Goal: Find specific page/section: Find specific page/section

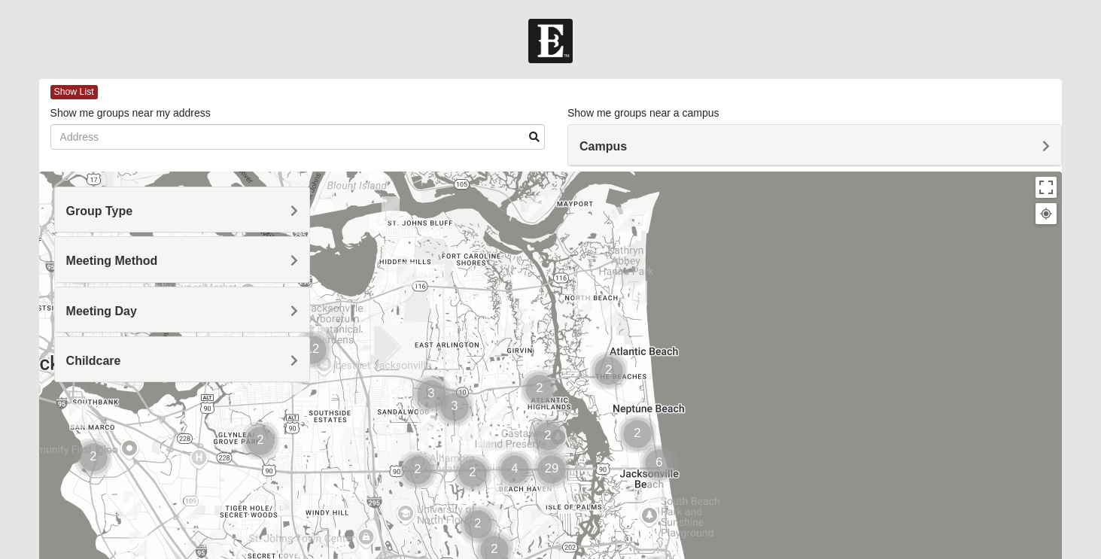
click at [702, 152] on h4 "Campus" at bounding box center [815, 146] width 470 height 14
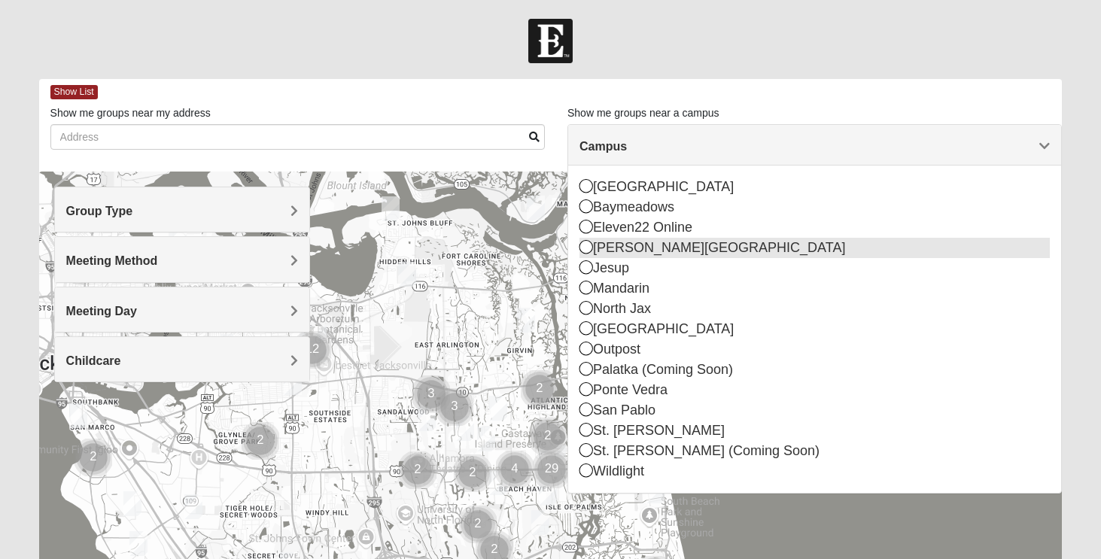
click at [632, 254] on div "[PERSON_NAME][GEOGRAPHIC_DATA]" at bounding box center [815, 248] width 470 height 20
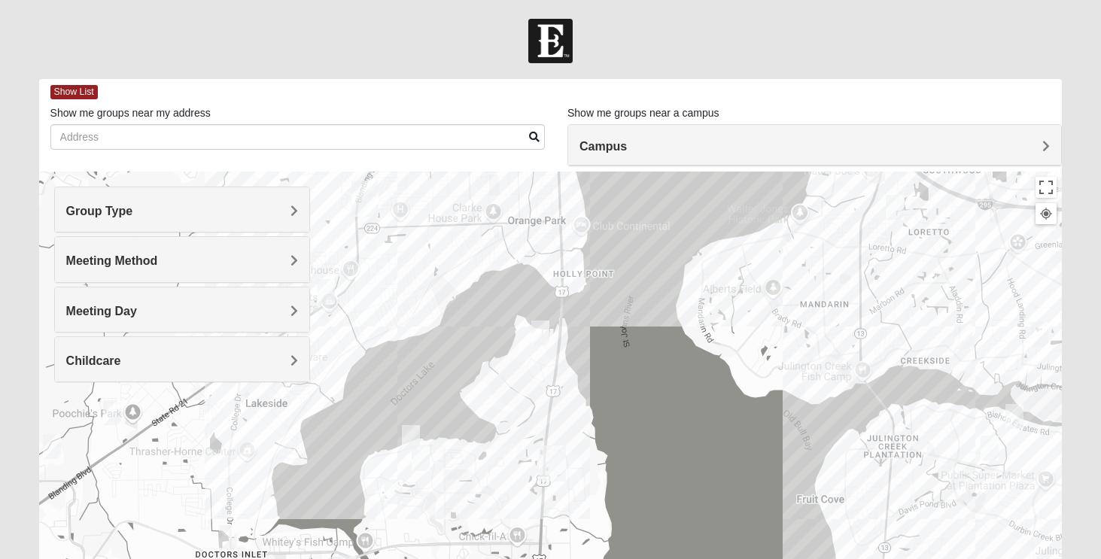
click at [240, 306] on h4 "Meeting Day" at bounding box center [182, 311] width 232 height 14
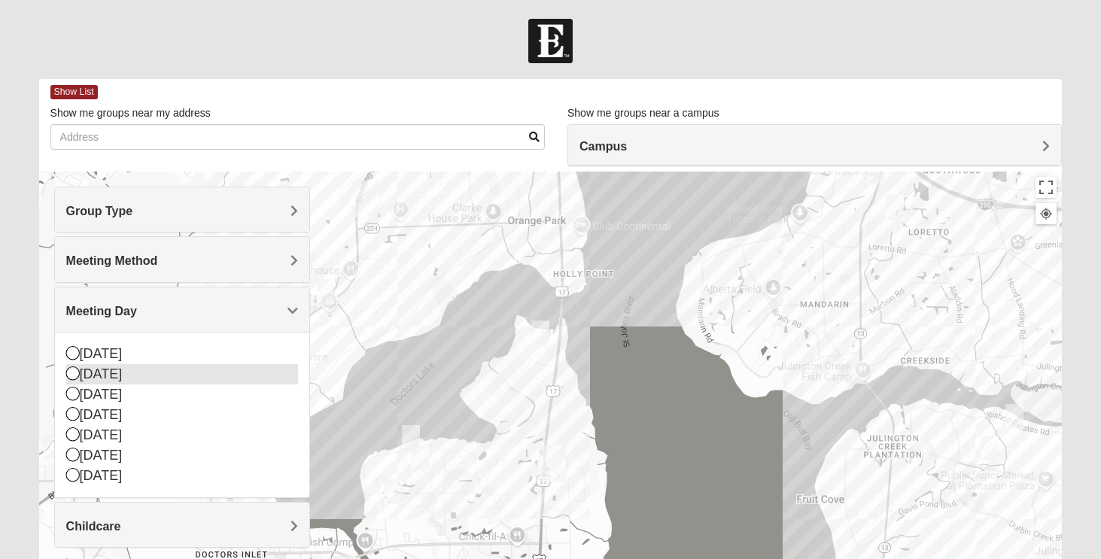
click at [169, 374] on div "[DATE]" at bounding box center [182, 374] width 232 height 20
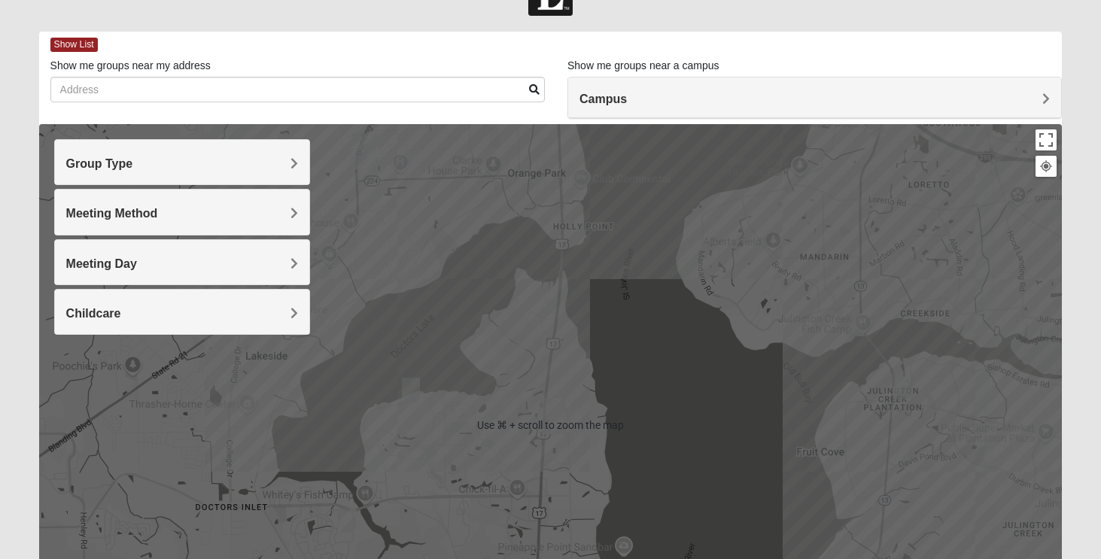
scroll to position [7, 0]
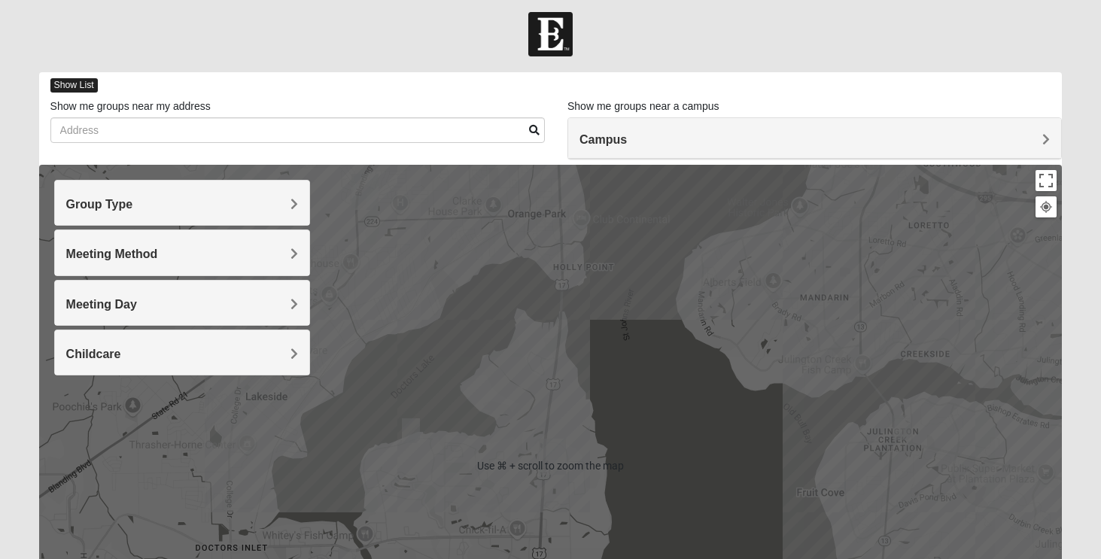
click at [70, 87] on span "Show List" at bounding box center [73, 85] width 47 height 14
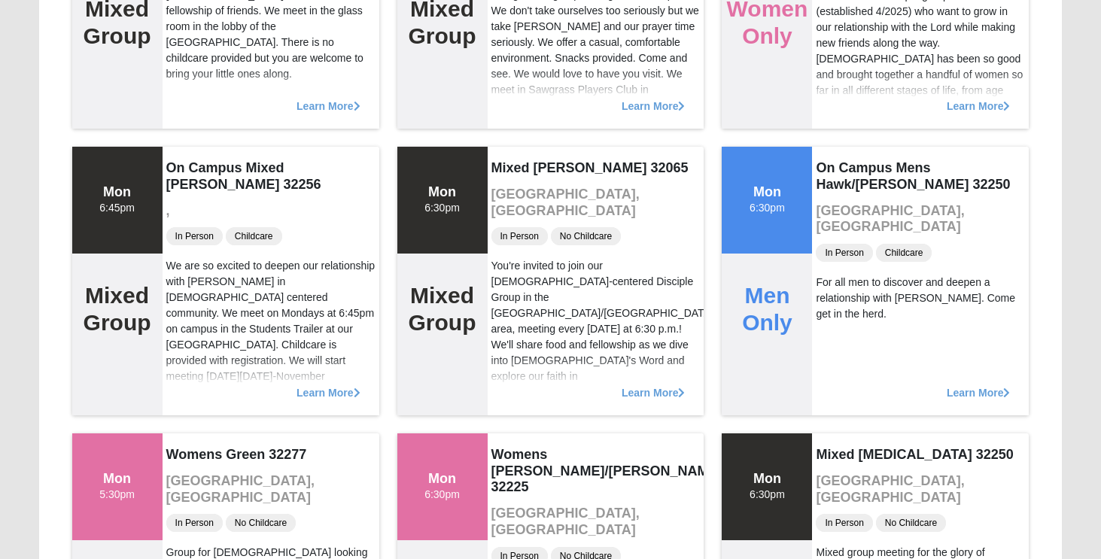
scroll to position [0, 0]
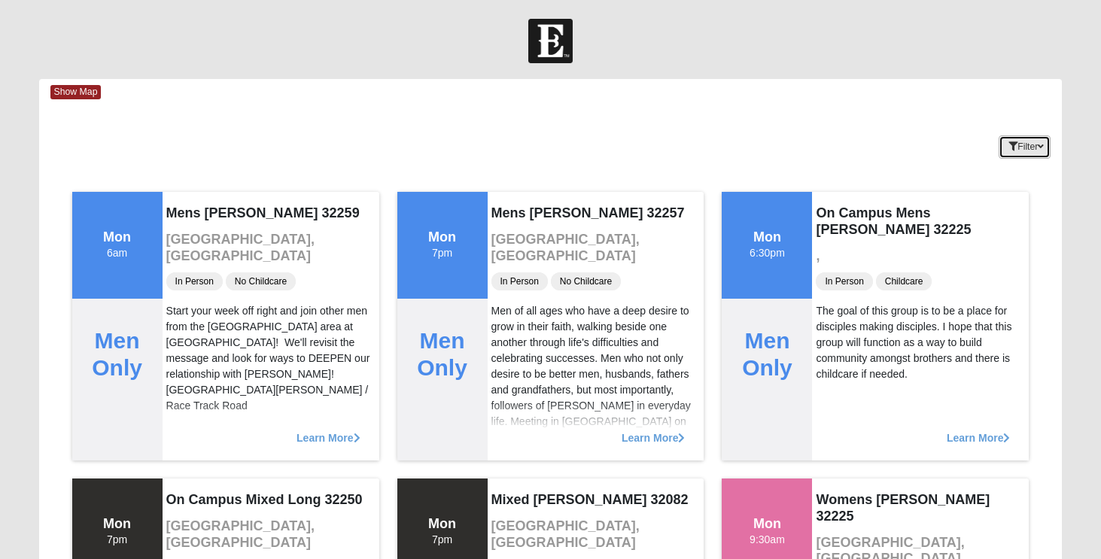
click at [1025, 152] on button "Filter" at bounding box center [1025, 146] width 52 height 23
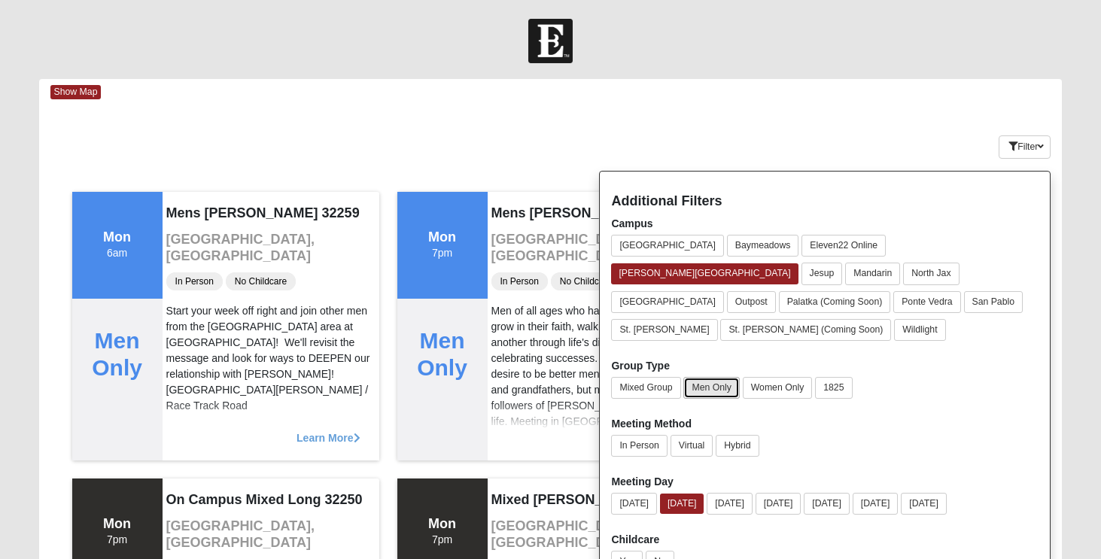
click at [701, 377] on button "Men Only" at bounding box center [711, 388] width 56 height 22
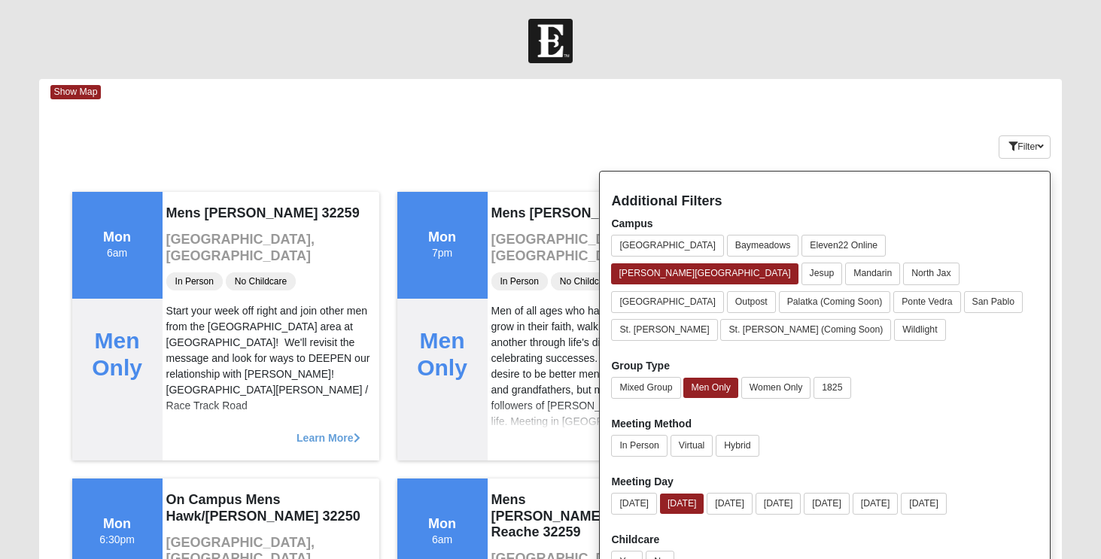
click at [742, 41] on div at bounding box center [550, 41] width 1101 height 44
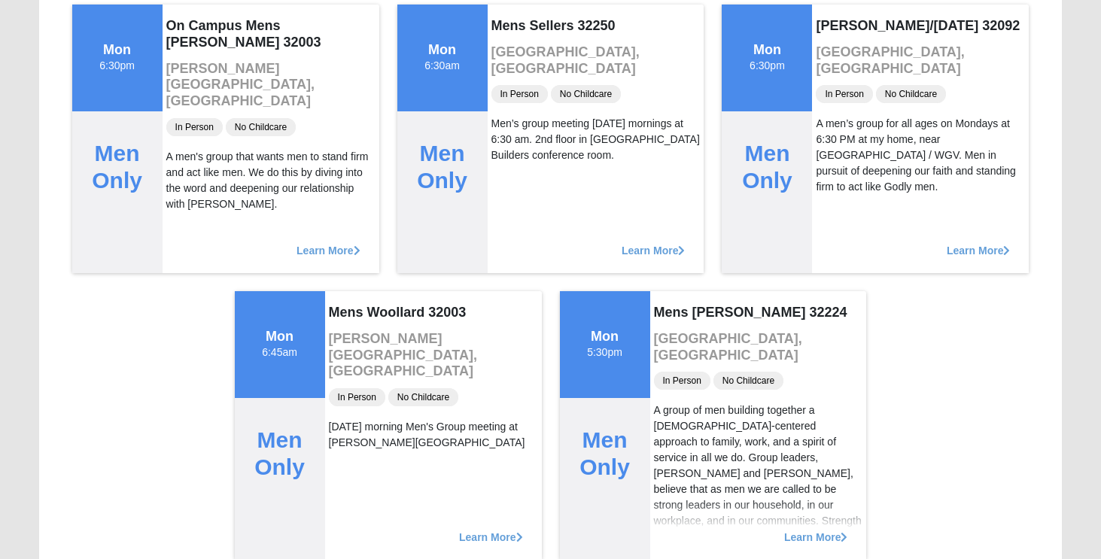
scroll to position [2773, 0]
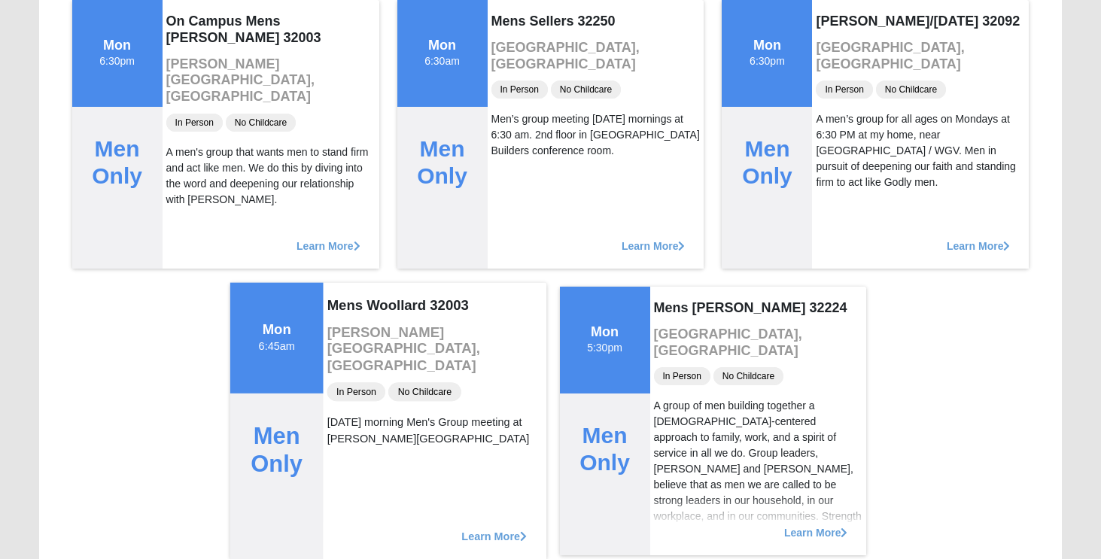
click at [481, 528] on span "Learn More" at bounding box center [493, 528] width 65 height 0
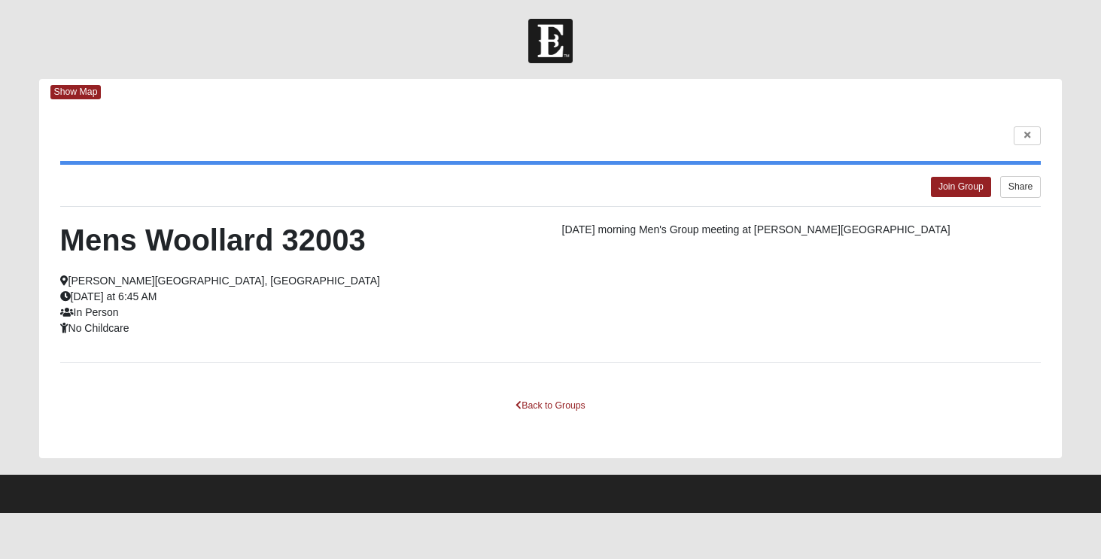
scroll to position [0, 0]
click at [555, 406] on link "Back to Groups" at bounding box center [550, 405] width 89 height 23
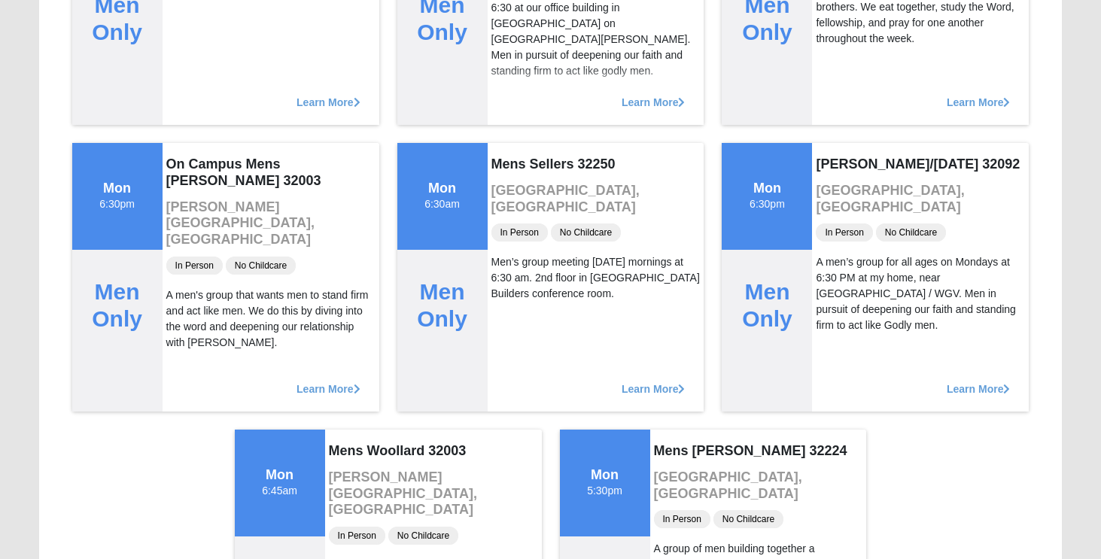
scroll to position [2626, 0]
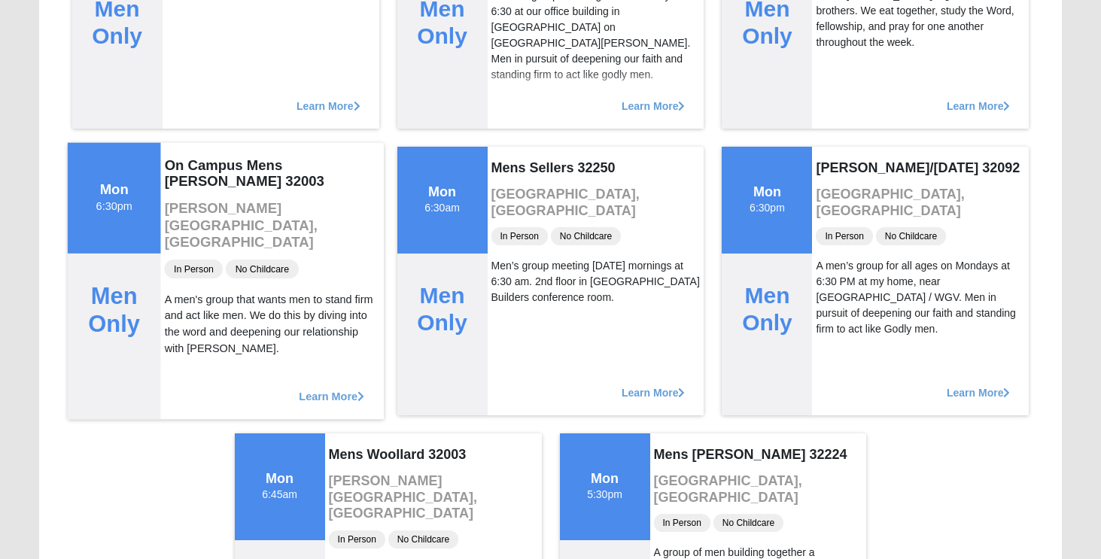
click at [321, 385] on div "Learn More" at bounding box center [272, 389] width 224 height 62
click at [326, 388] on span "Learn More" at bounding box center [331, 388] width 65 height 0
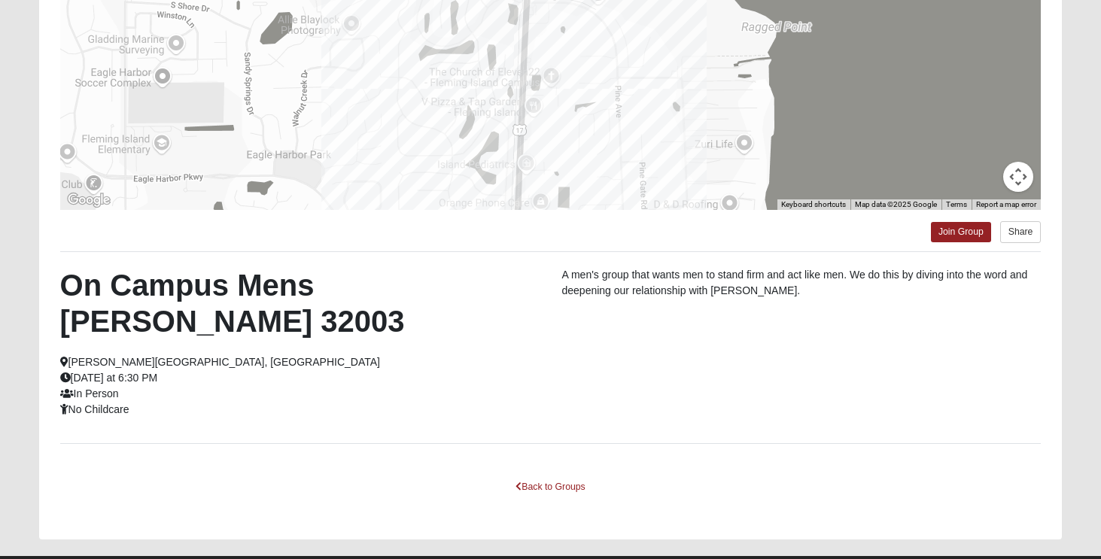
scroll to position [242, 0]
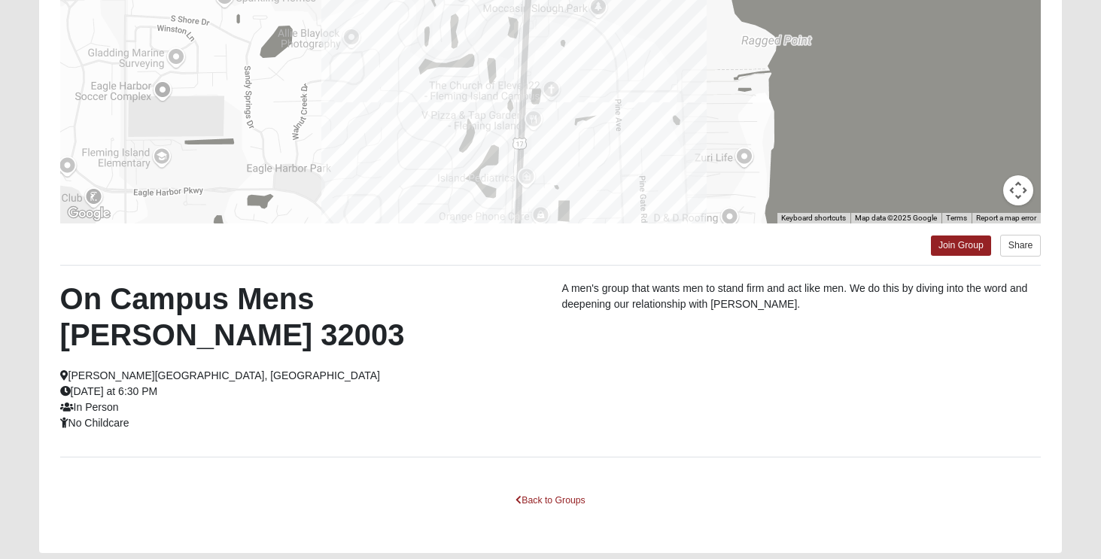
click at [716, 412] on div "← Move left → Move right ↑ Move up ↓ Move down + Zoom in - Zoom out Home Jump l…" at bounding box center [551, 208] width 1024 height 690
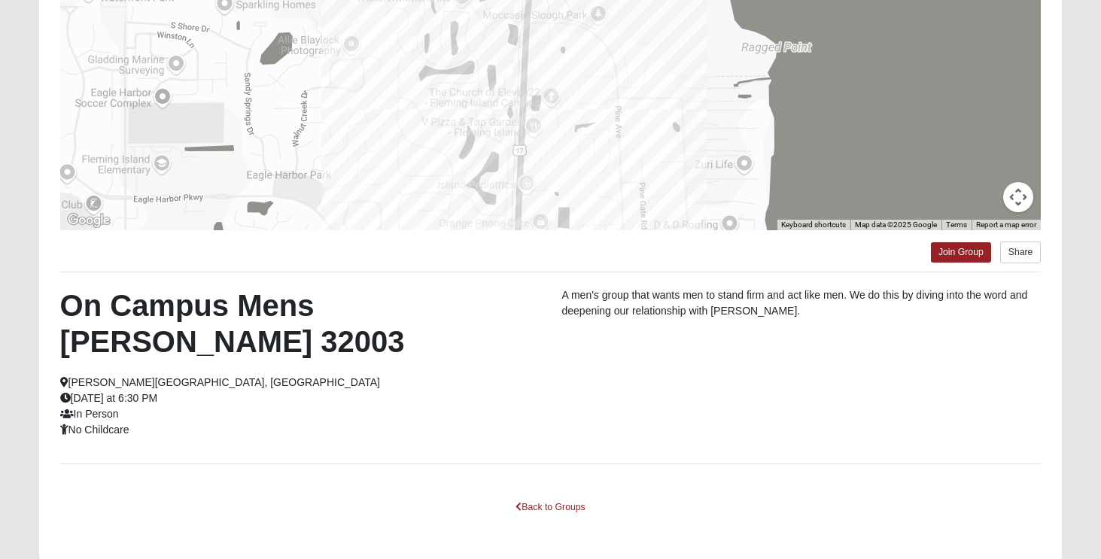
scroll to position [241, 0]
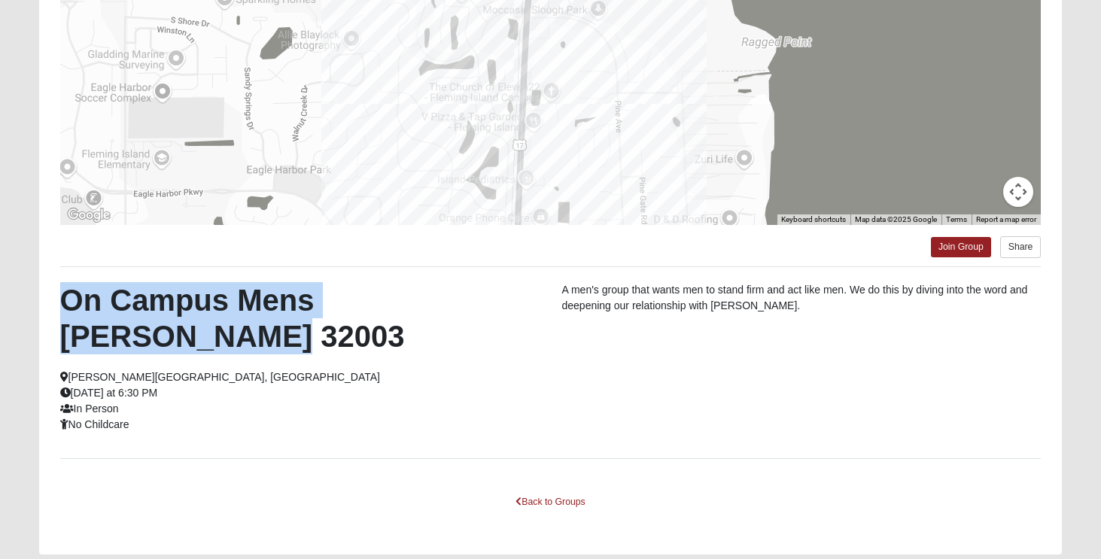
drag, startPoint x: 520, startPoint y: 302, endPoint x: 58, endPoint y: 285, distance: 462.5
click at [58, 285] on div "On Campus Mens [PERSON_NAME] 32003 [PERSON_NAME][GEOGRAPHIC_DATA], [GEOGRAPHIC_…" at bounding box center [300, 357] width 502 height 151
copy h2 "On Campus Mens [PERSON_NAME] 32003"
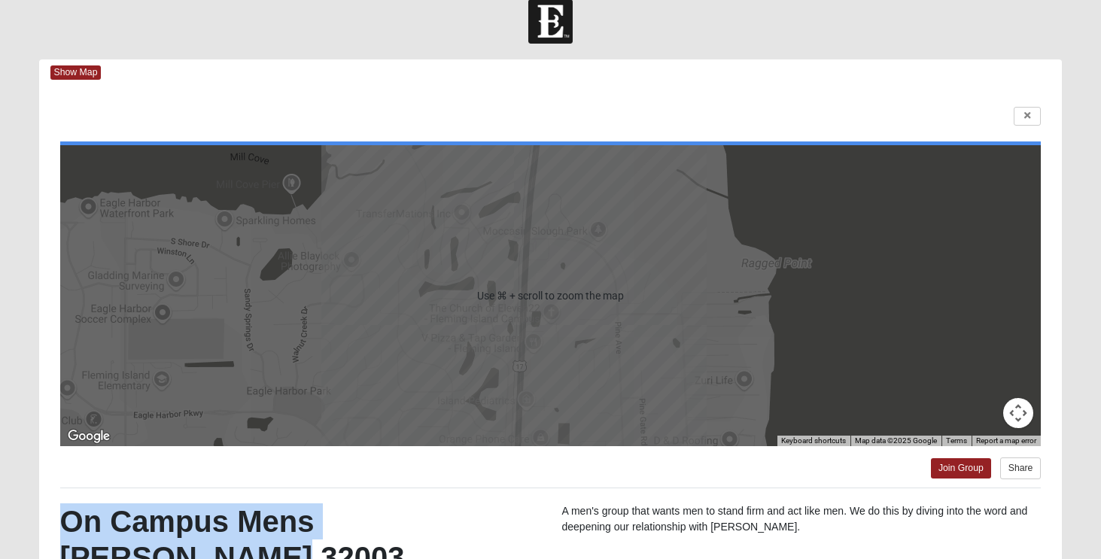
scroll to position [0, 0]
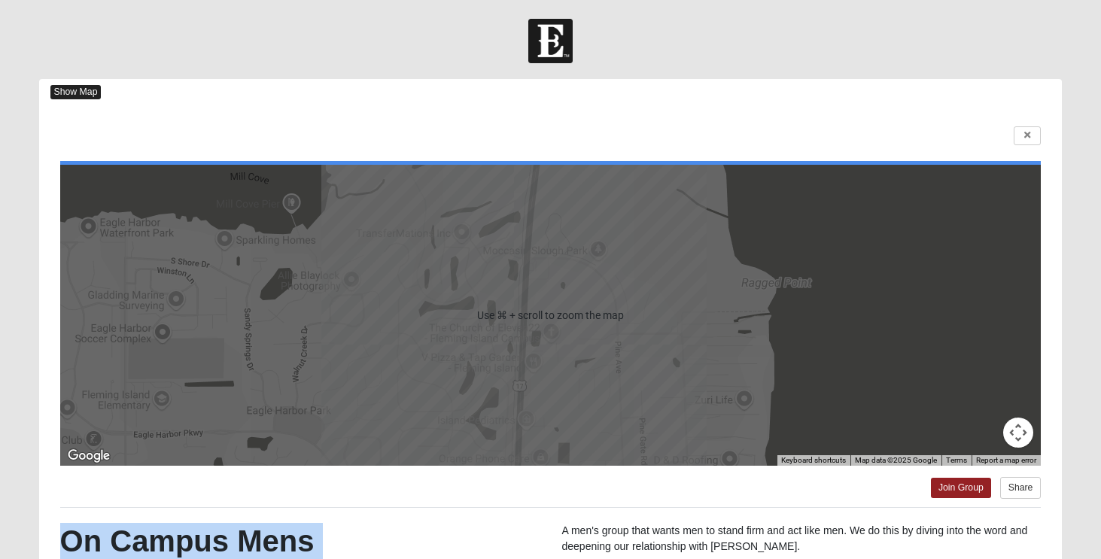
click at [76, 94] on span "Show Map" at bounding box center [75, 92] width 51 height 14
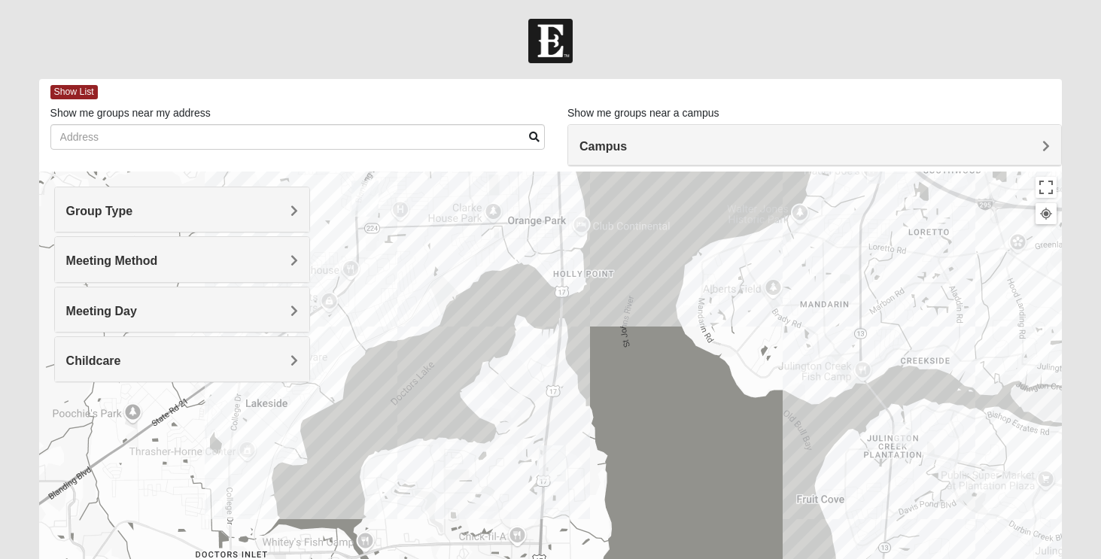
click at [551, 464] on img "Fleming Island" at bounding box center [552, 464] width 27 height 36
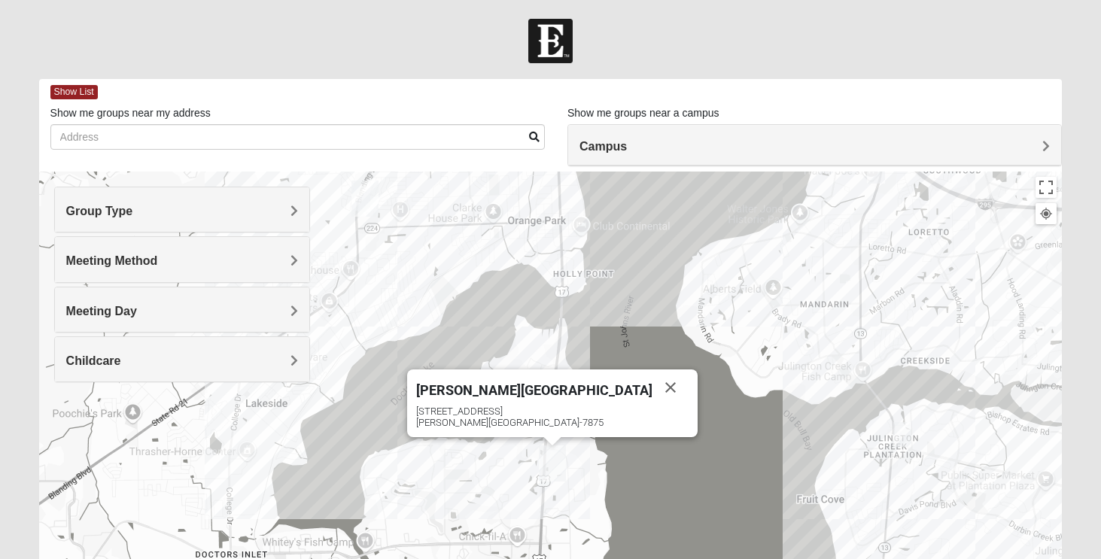
click at [555, 471] on img "Fleming Island" at bounding box center [552, 464] width 27 height 36
click at [81, 86] on span "Show List" at bounding box center [73, 92] width 47 height 14
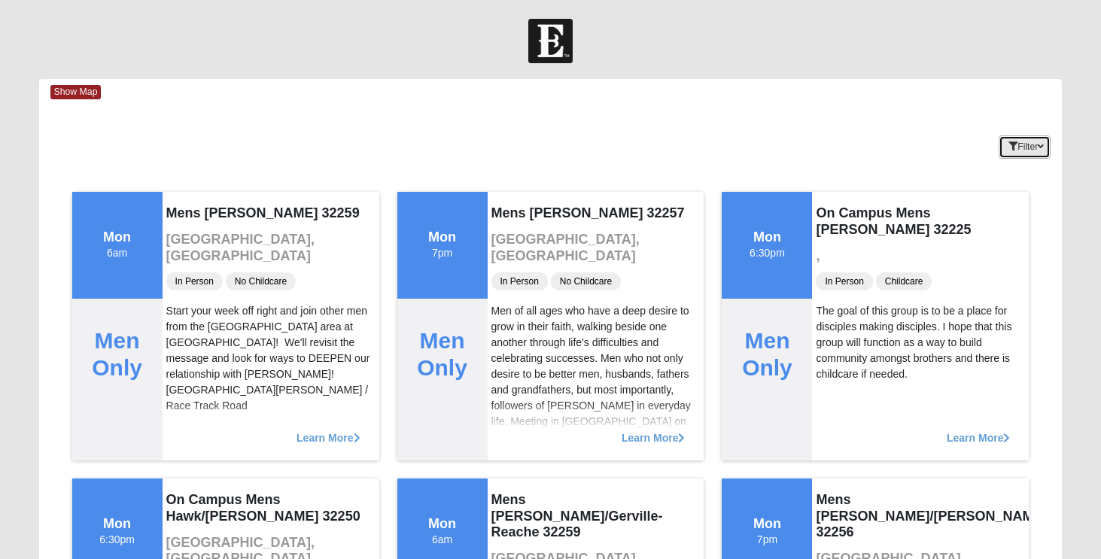
click at [1036, 151] on button "Filter" at bounding box center [1025, 146] width 52 height 23
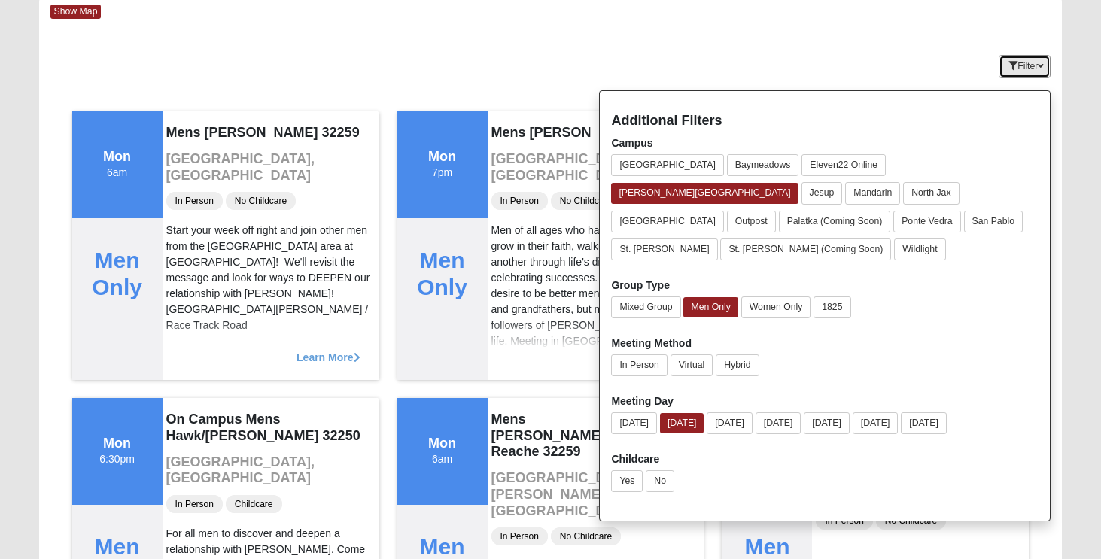
scroll to position [84, 0]
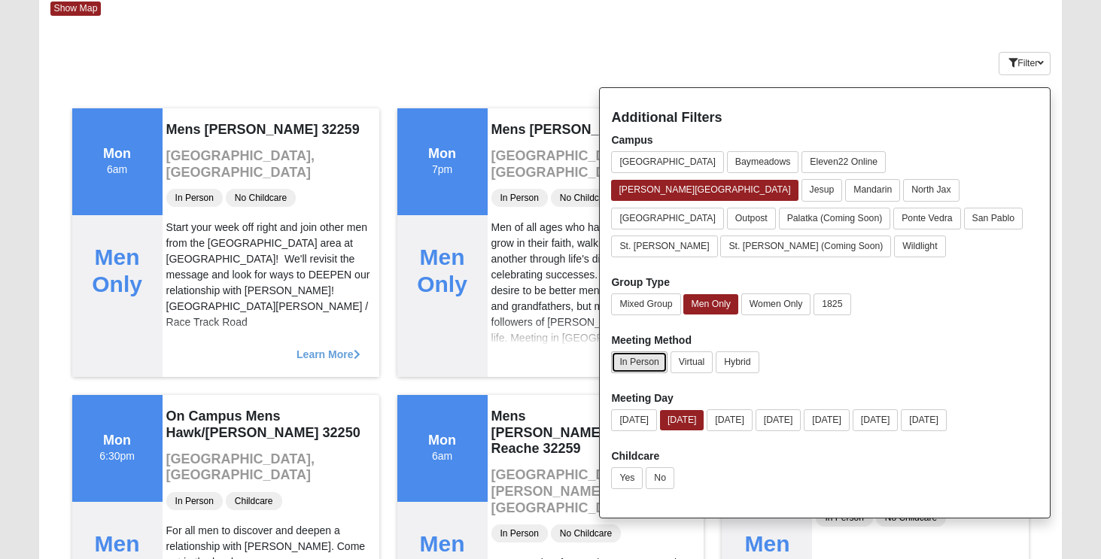
click at [649, 352] on button "In Person" at bounding box center [639, 363] width 56 height 22
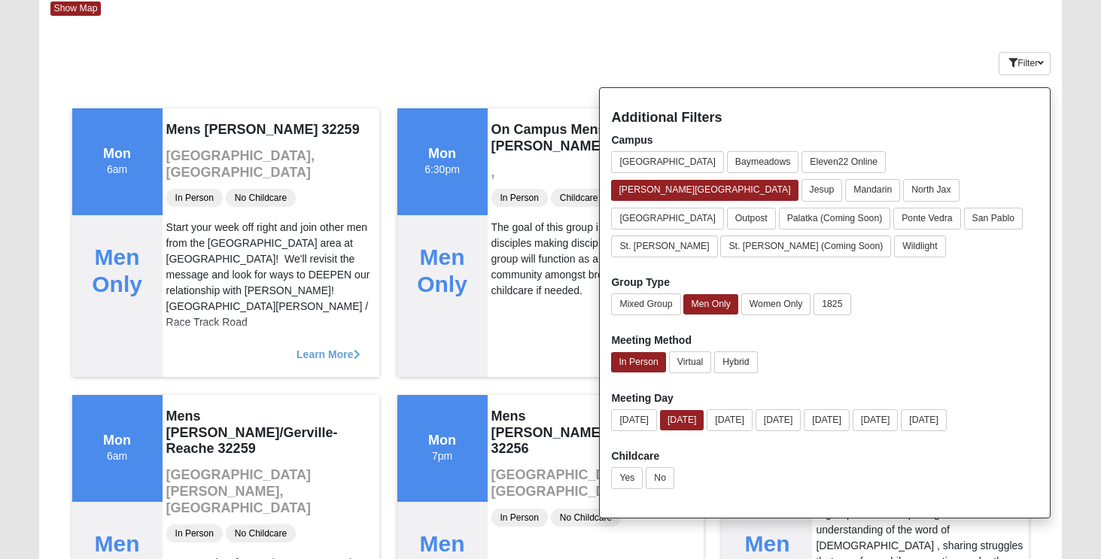
click at [480, 49] on div "Keywords Filter Additional Filters Campus [GEOGRAPHIC_DATA] [GEOGRAPHIC_DATA] E…" at bounding box center [551, 60] width 1024 height 55
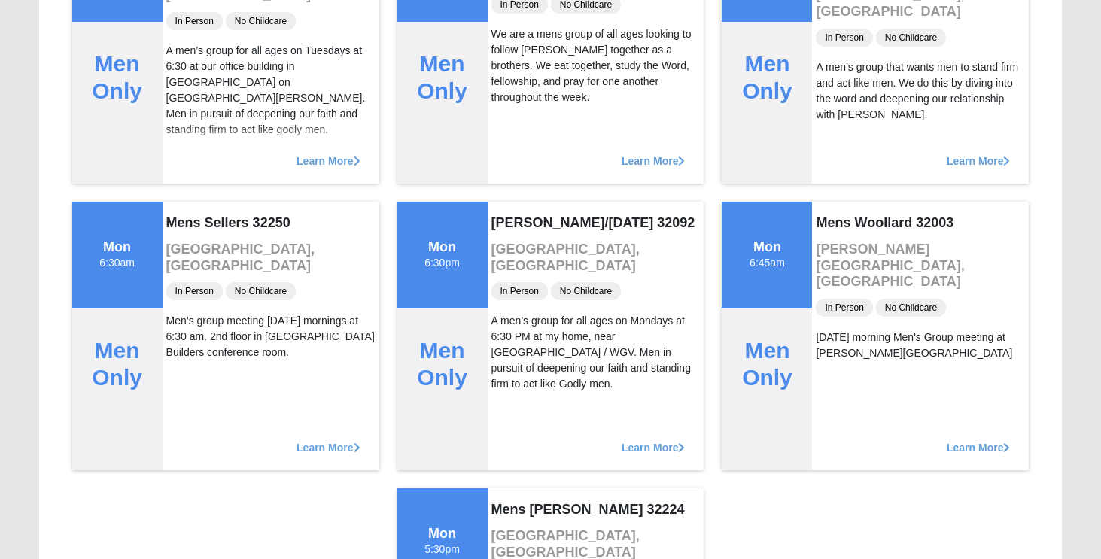
scroll to position [2407, 0]
